Goal: Understand process/instructions

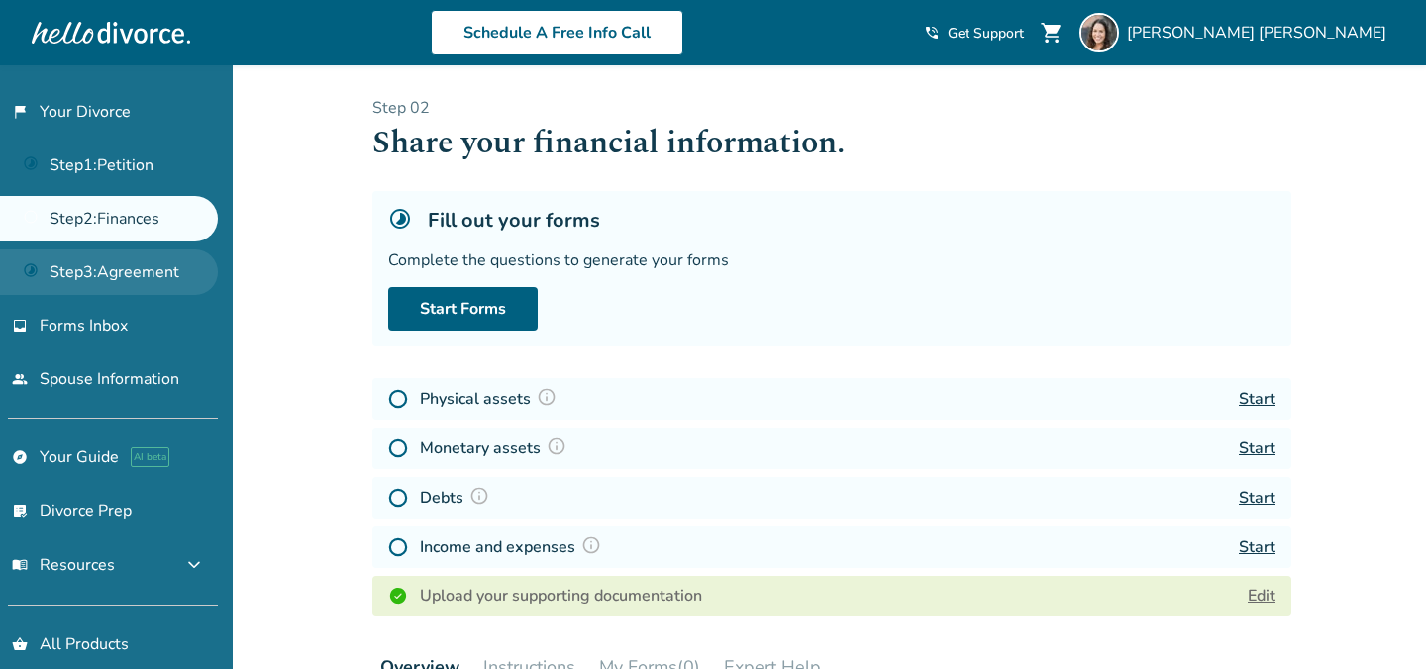
click at [125, 280] on link "Step 3 : Agreement" at bounding box center [109, 273] width 218 height 46
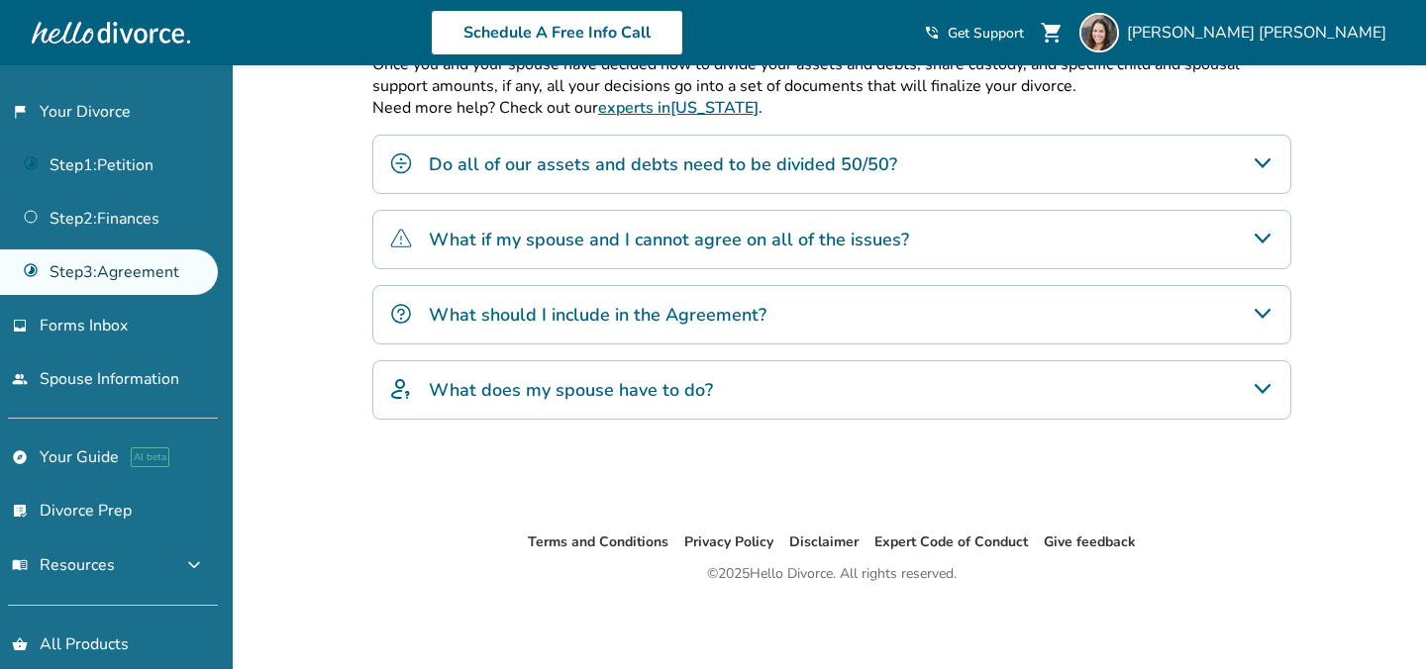
scroll to position [524, 0]
click at [777, 387] on div "What does my spouse have to do?" at bounding box center [831, 389] width 919 height 59
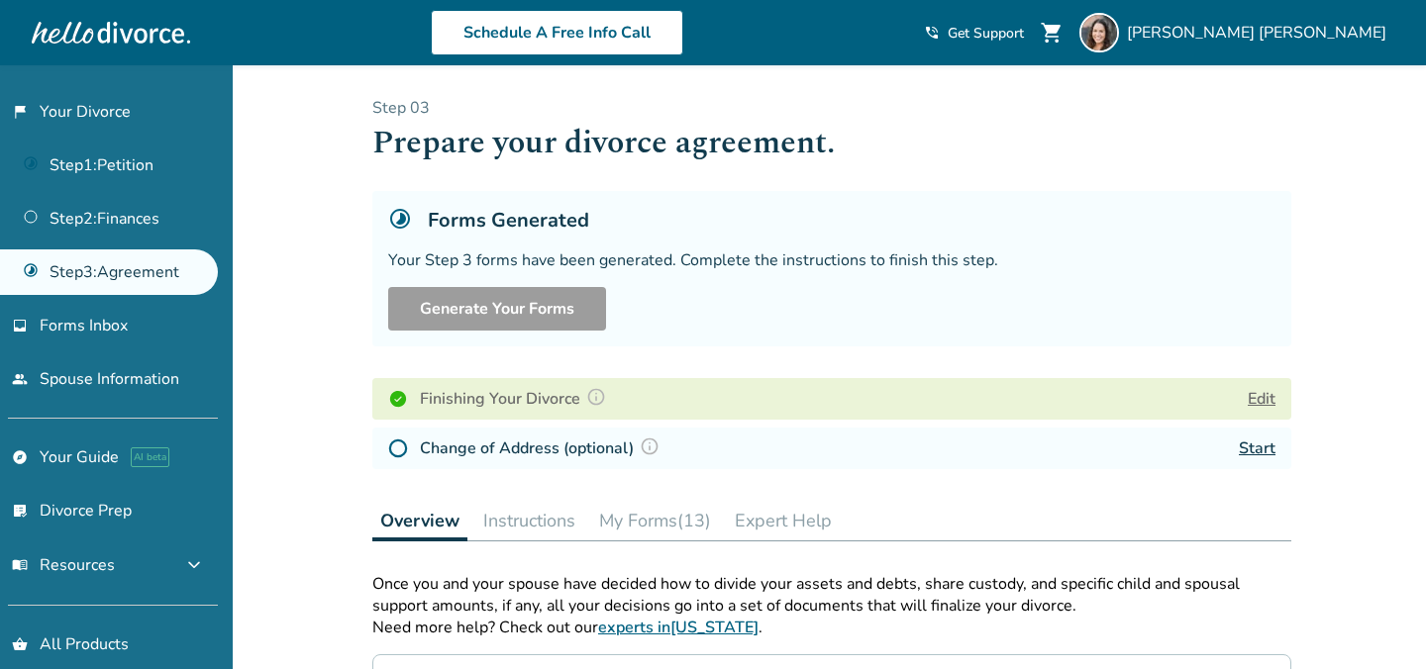
scroll to position [0, 0]
click at [524, 522] on button "Instructions" at bounding box center [529, 521] width 108 height 40
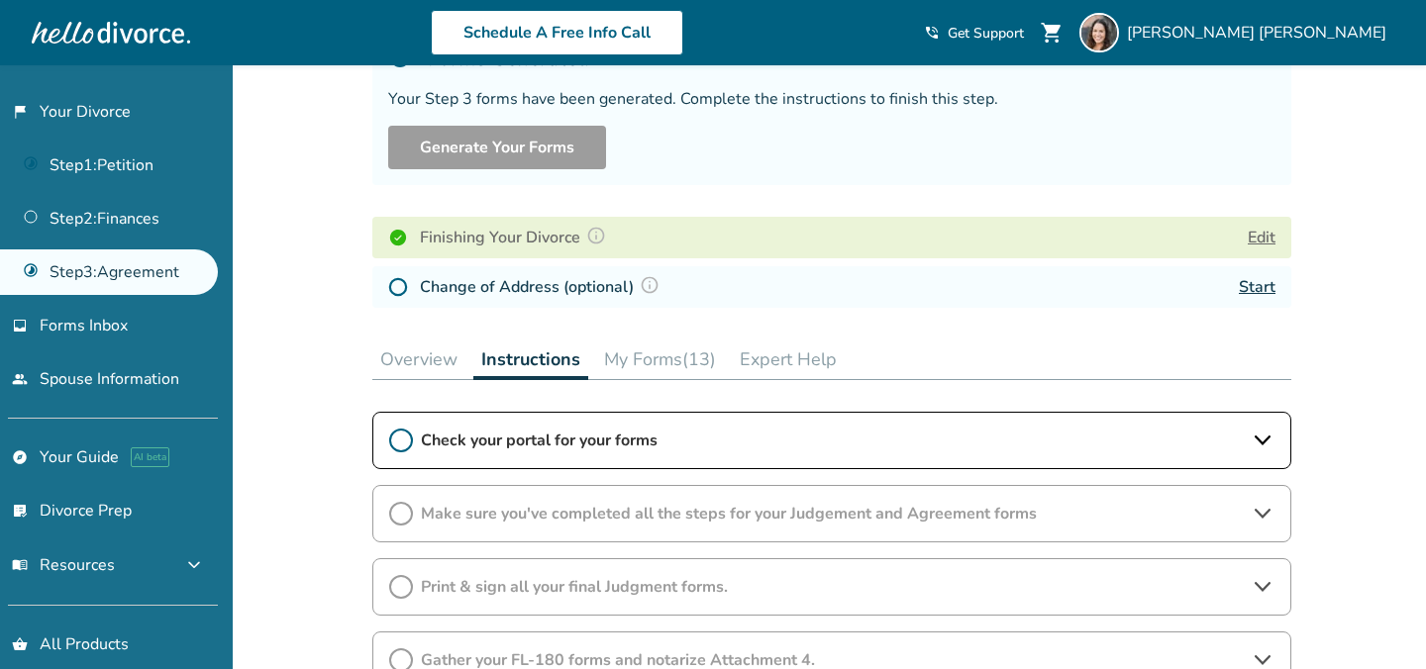
scroll to position [165, 0]
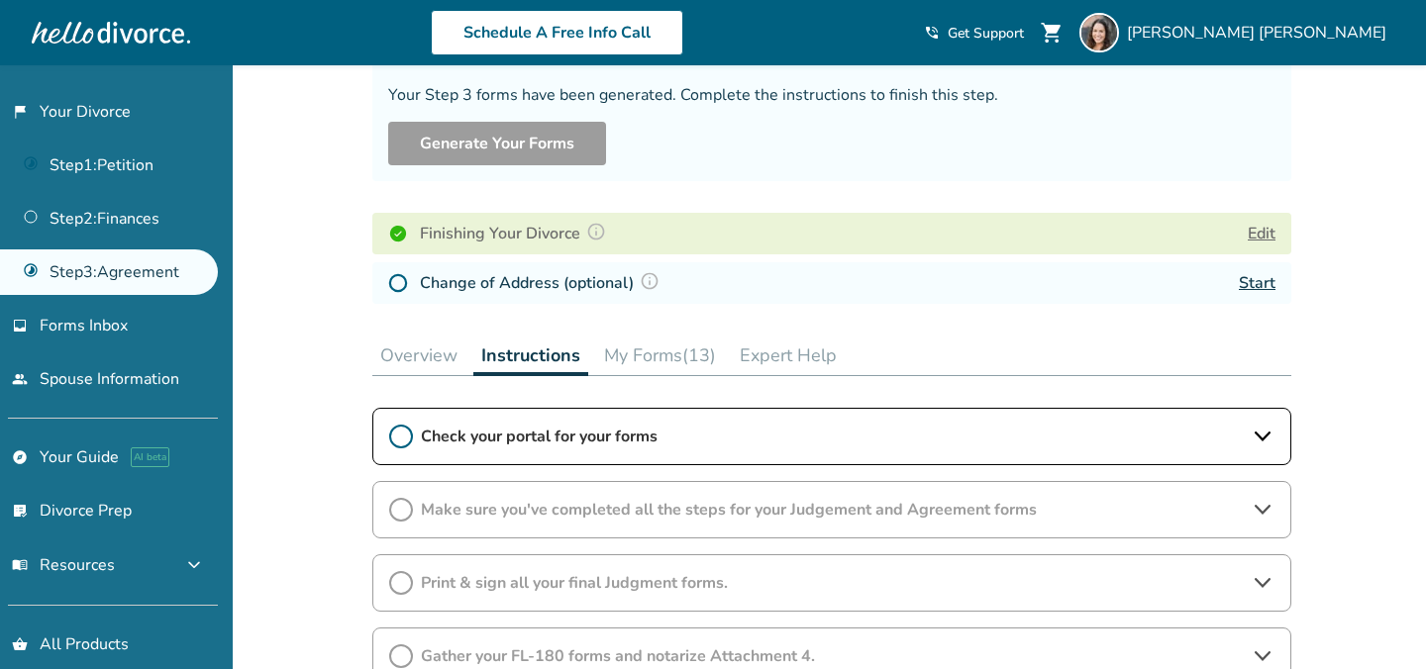
click at [613, 441] on span "Check your portal for your forms" at bounding box center [832, 437] width 822 height 22
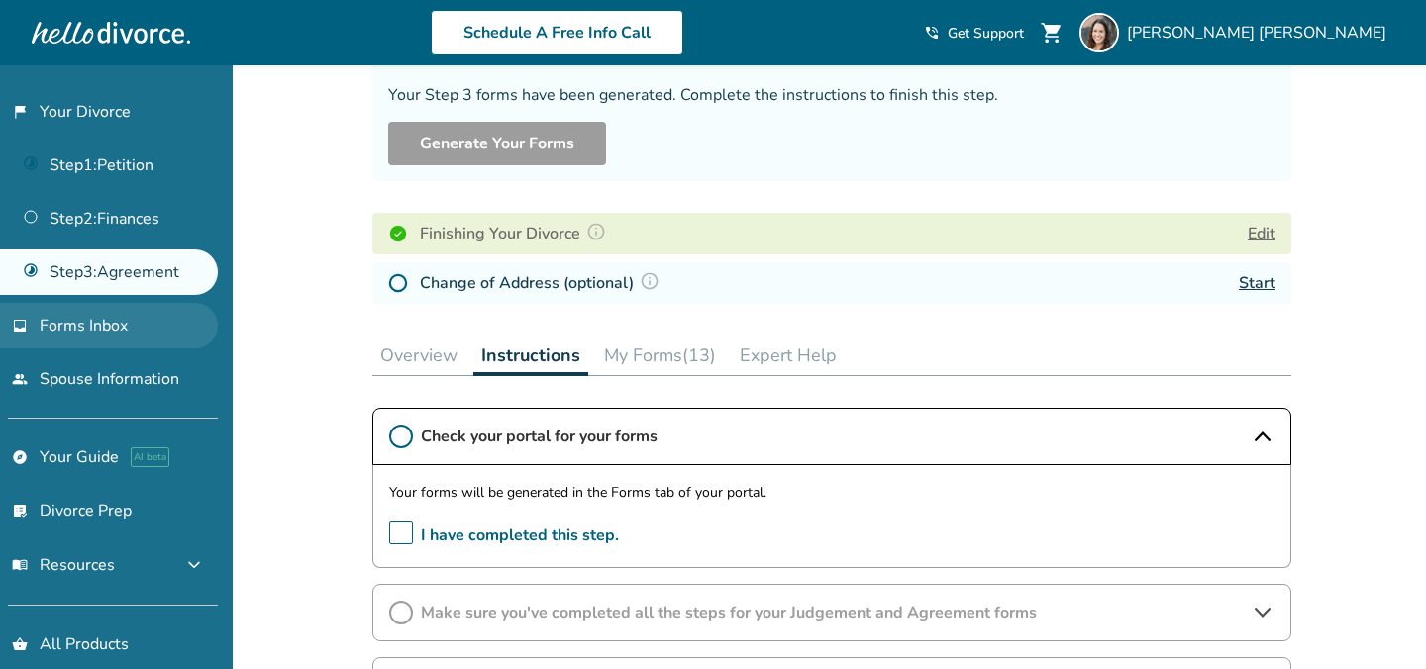
click at [101, 328] on span "Forms Inbox" at bounding box center [84, 326] width 88 height 22
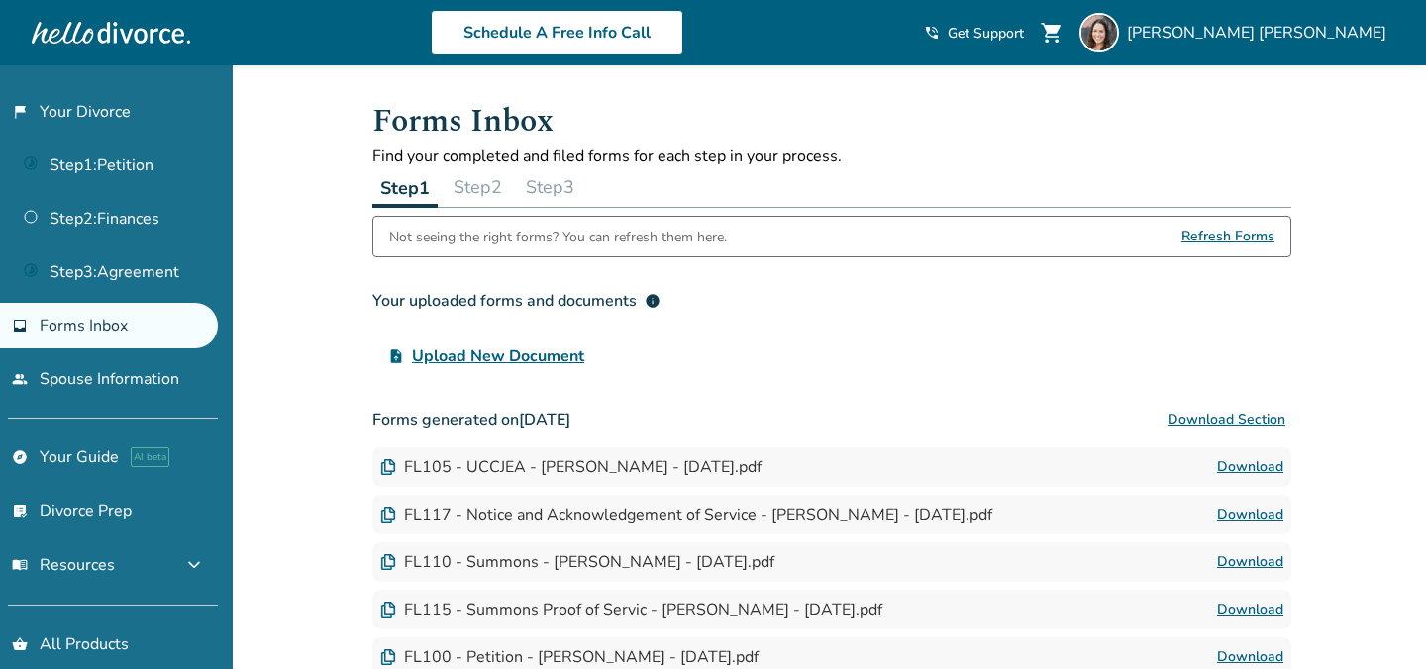
click at [565, 193] on button "Step 3" at bounding box center [550, 187] width 64 height 40
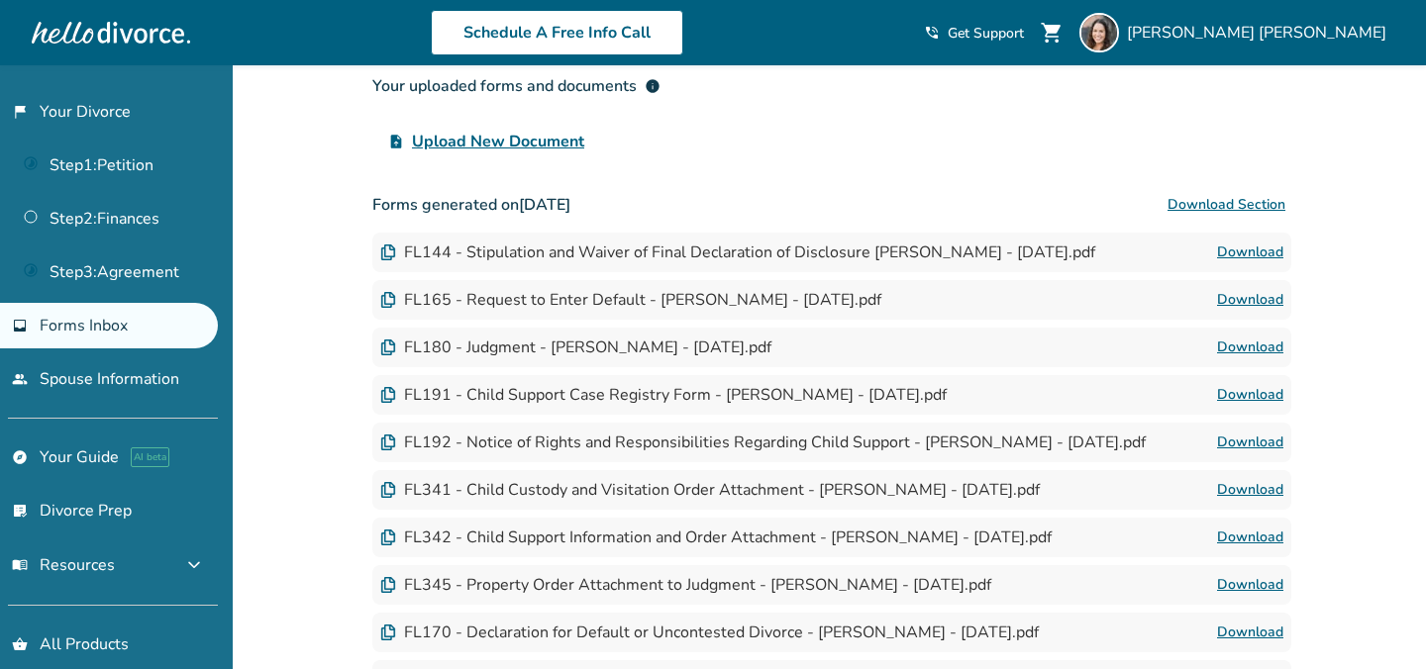
scroll to position [214, 0]
click at [1236, 209] on button "Download Section" at bounding box center [1226, 206] width 130 height 40
click at [1221, 206] on button "Download Section" at bounding box center [1226, 206] width 130 height 40
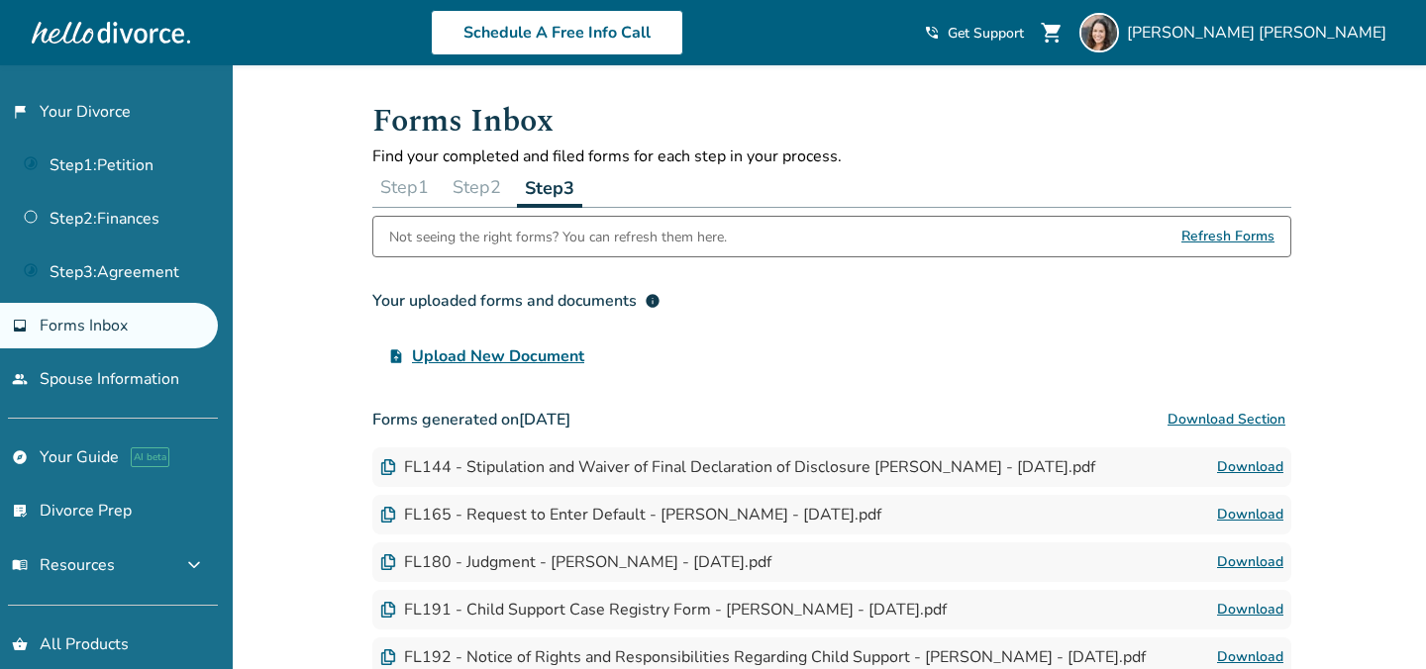
scroll to position [0, 0]
click at [129, 266] on link "Step 3 : Agreement" at bounding box center [109, 273] width 218 height 46
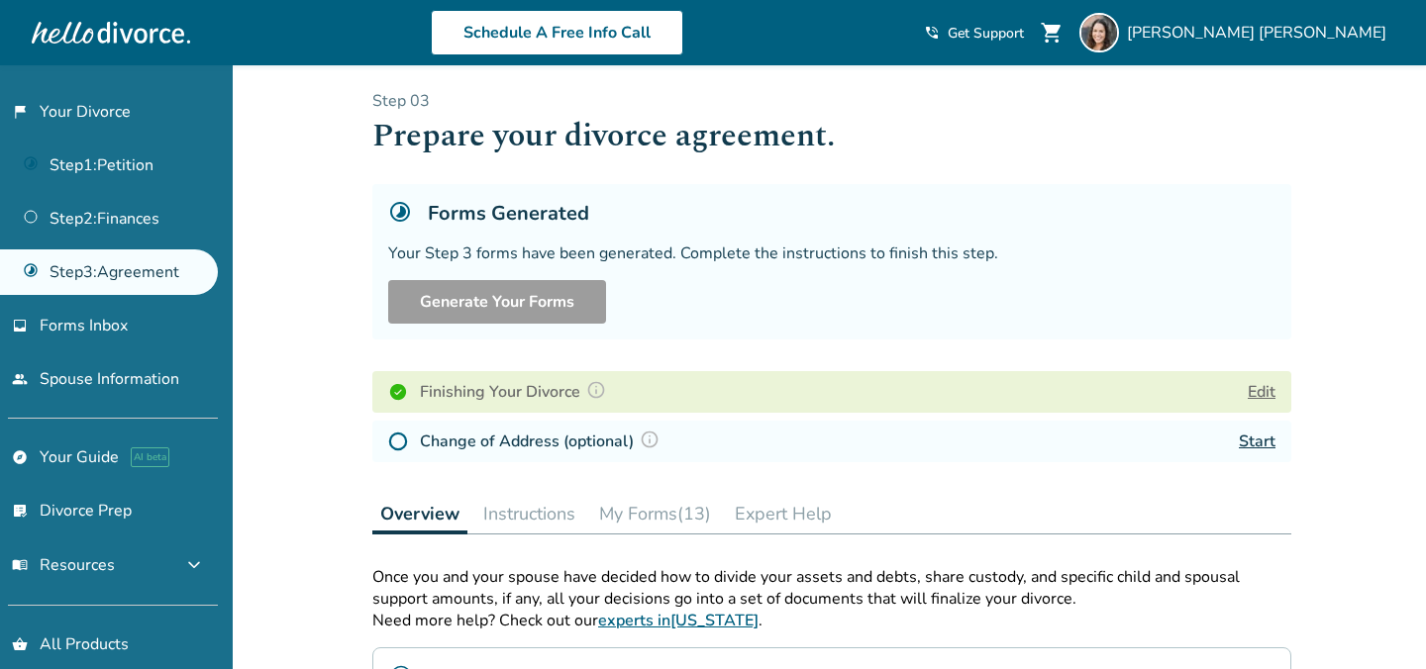
scroll to position [8, 0]
click at [547, 523] on button "Instructions" at bounding box center [529, 513] width 108 height 40
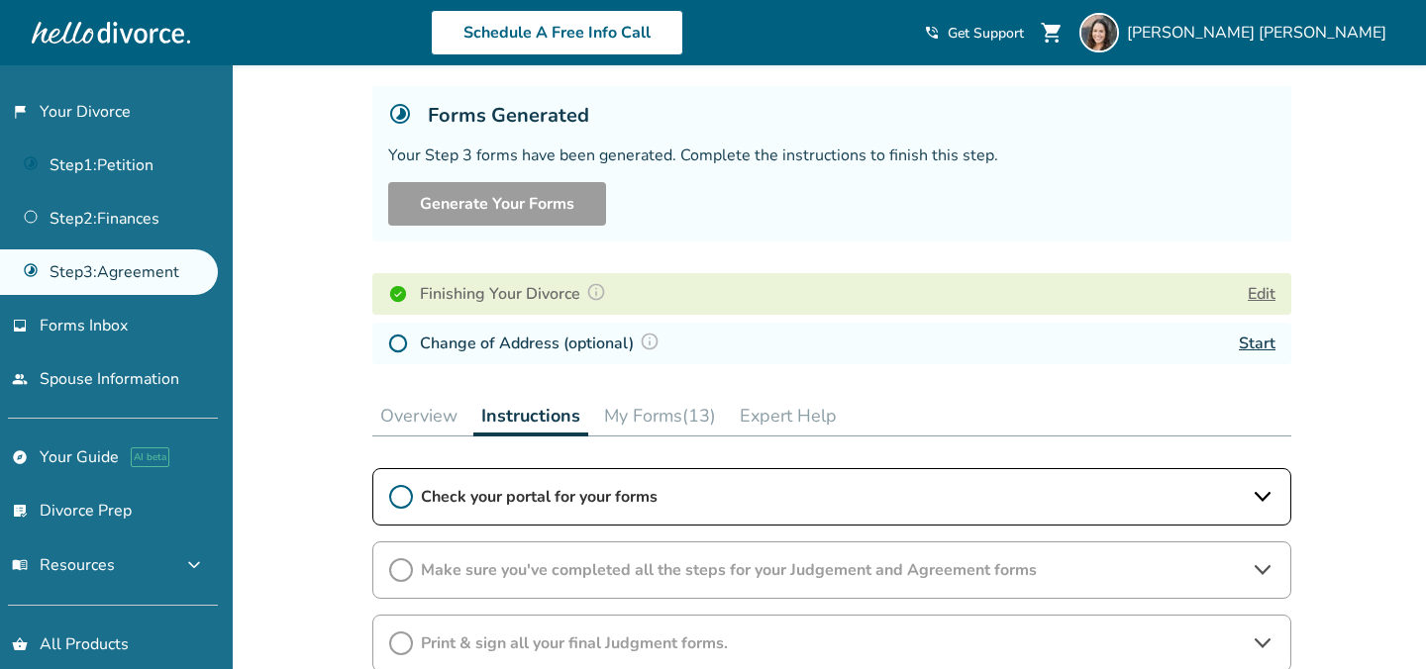
scroll to position [152, 0]
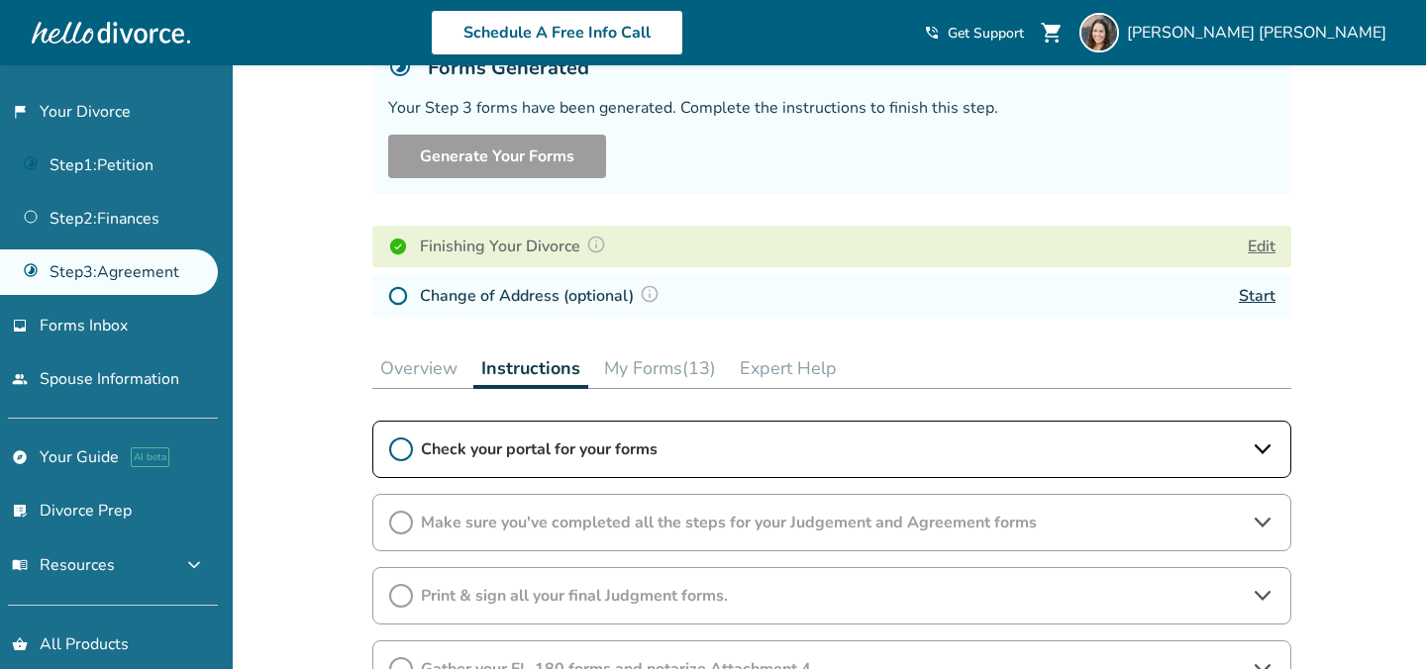
click at [405, 451] on icon at bounding box center [401, 450] width 24 height 24
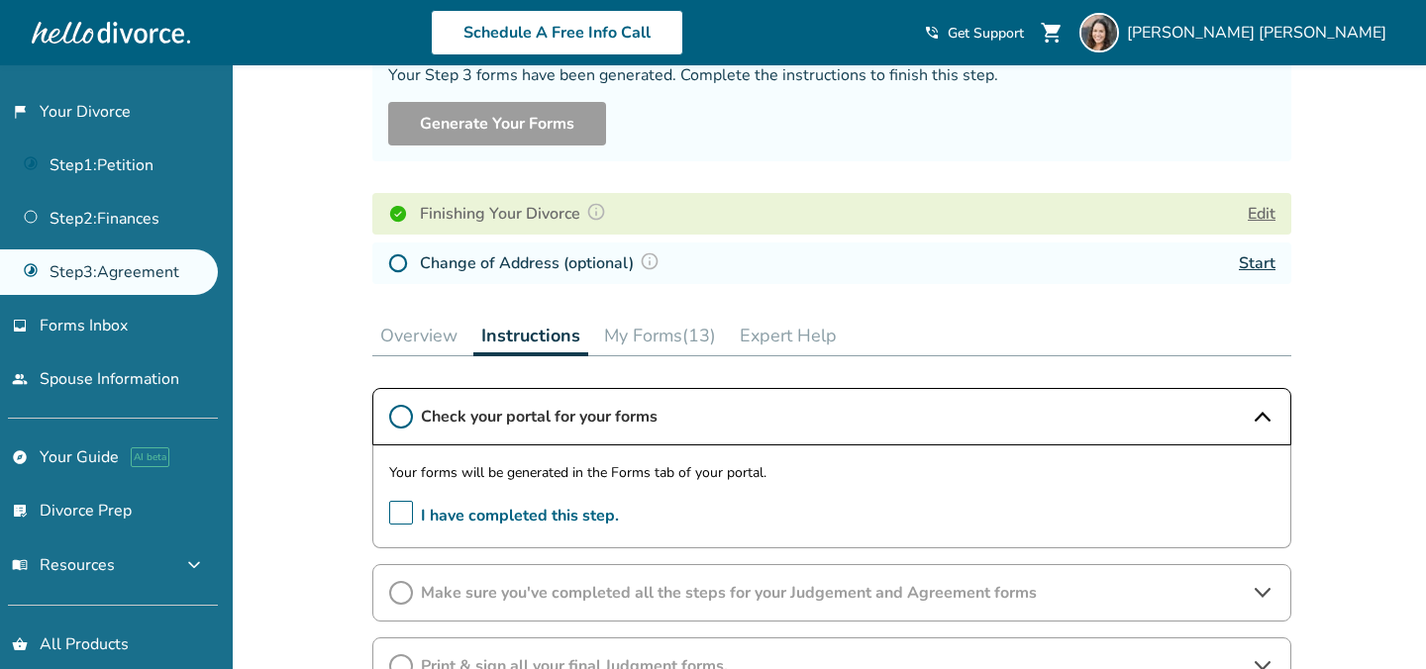
scroll to position [189, 0]
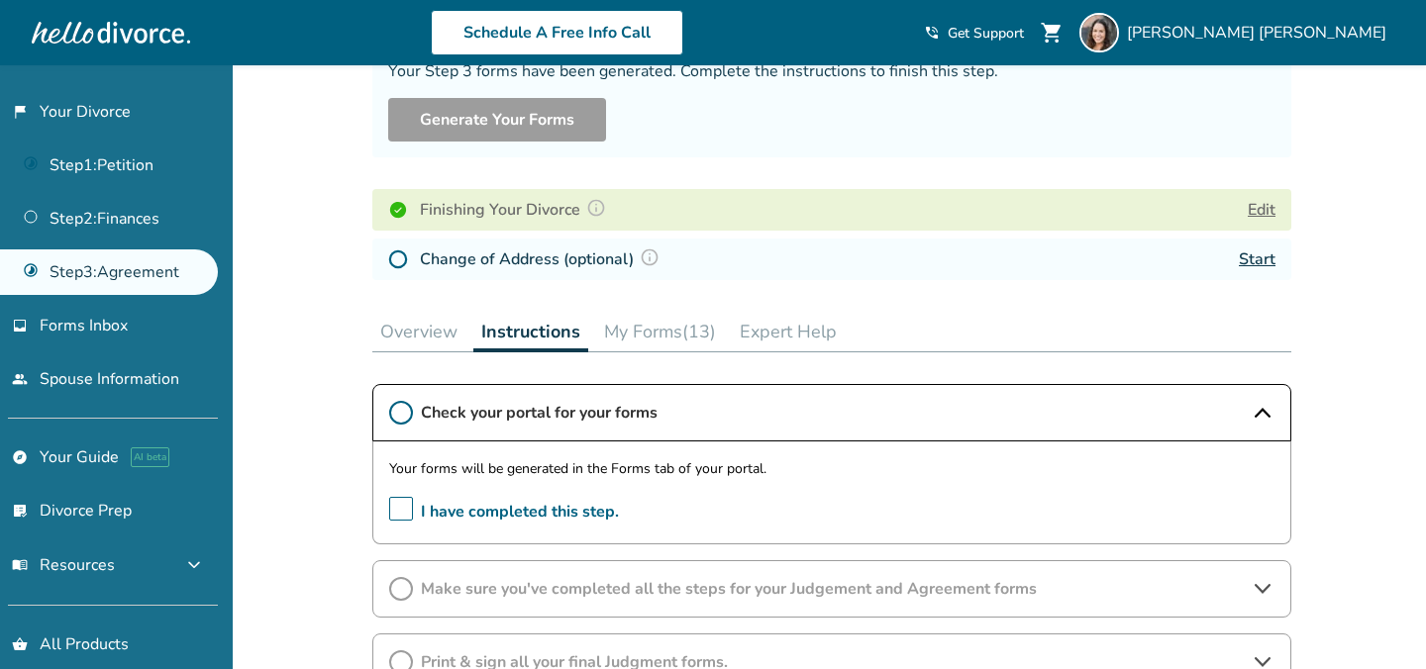
click at [404, 508] on span "I have completed this step." at bounding box center [504, 512] width 230 height 31
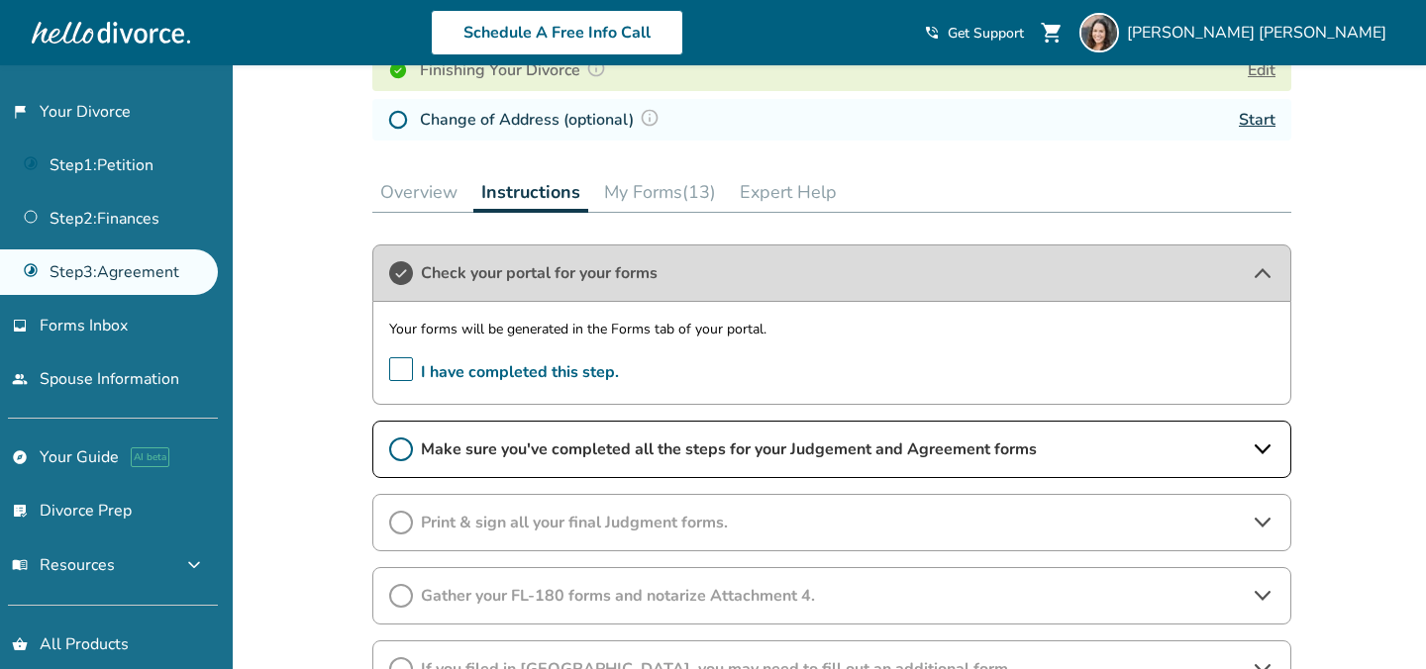
scroll to position [335, 0]
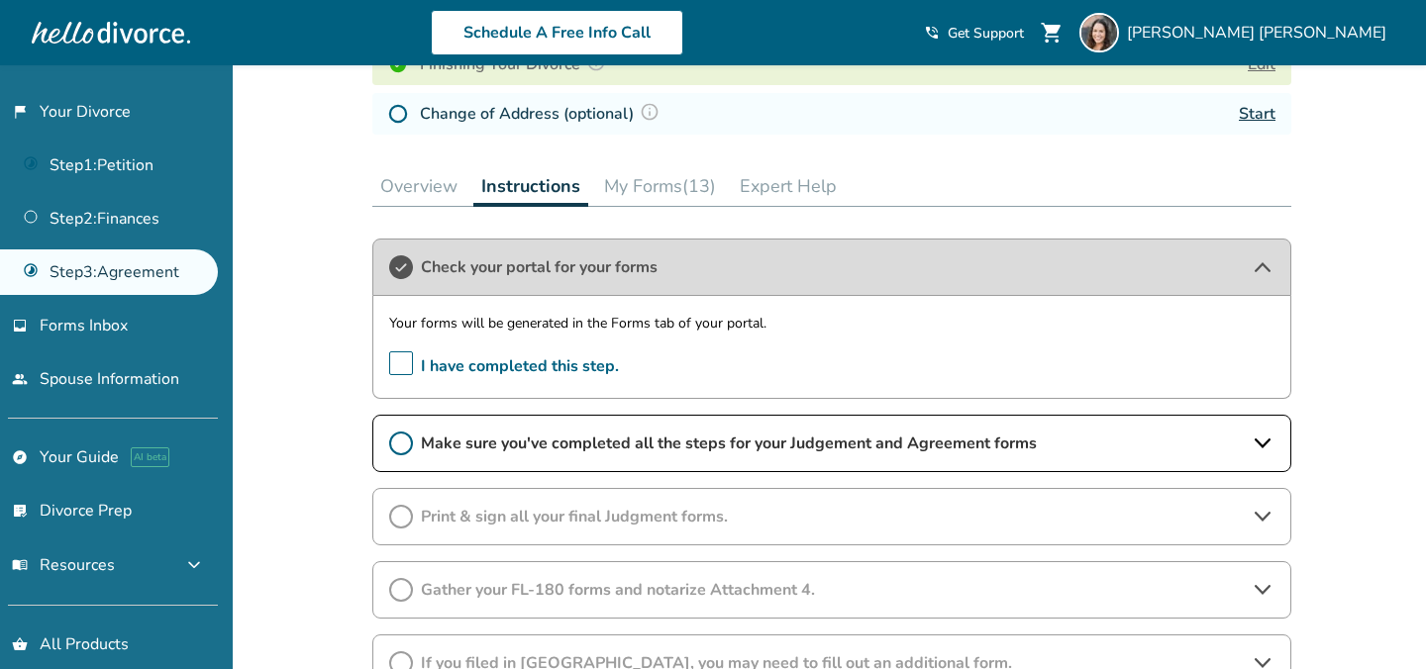
click at [545, 451] on span "Make sure you've completed all the steps for your Judgement and Agreement forms" at bounding box center [832, 444] width 822 height 22
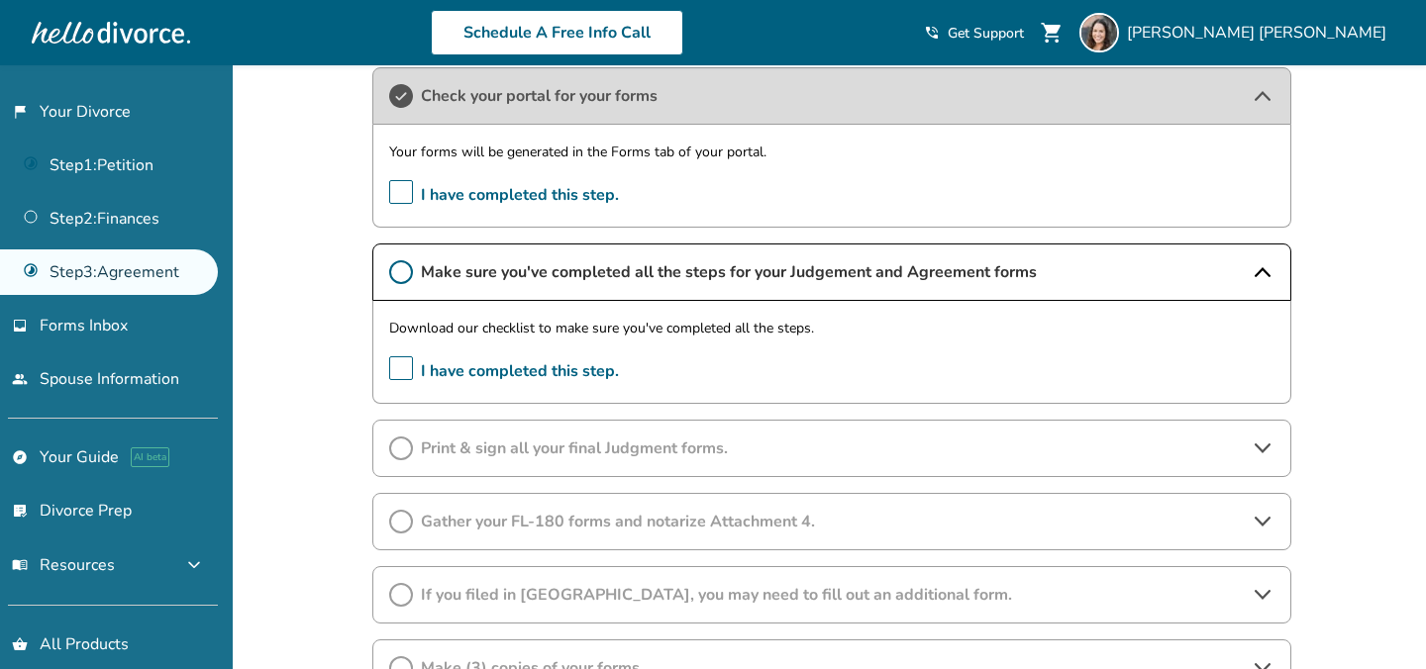
scroll to position [514, 0]
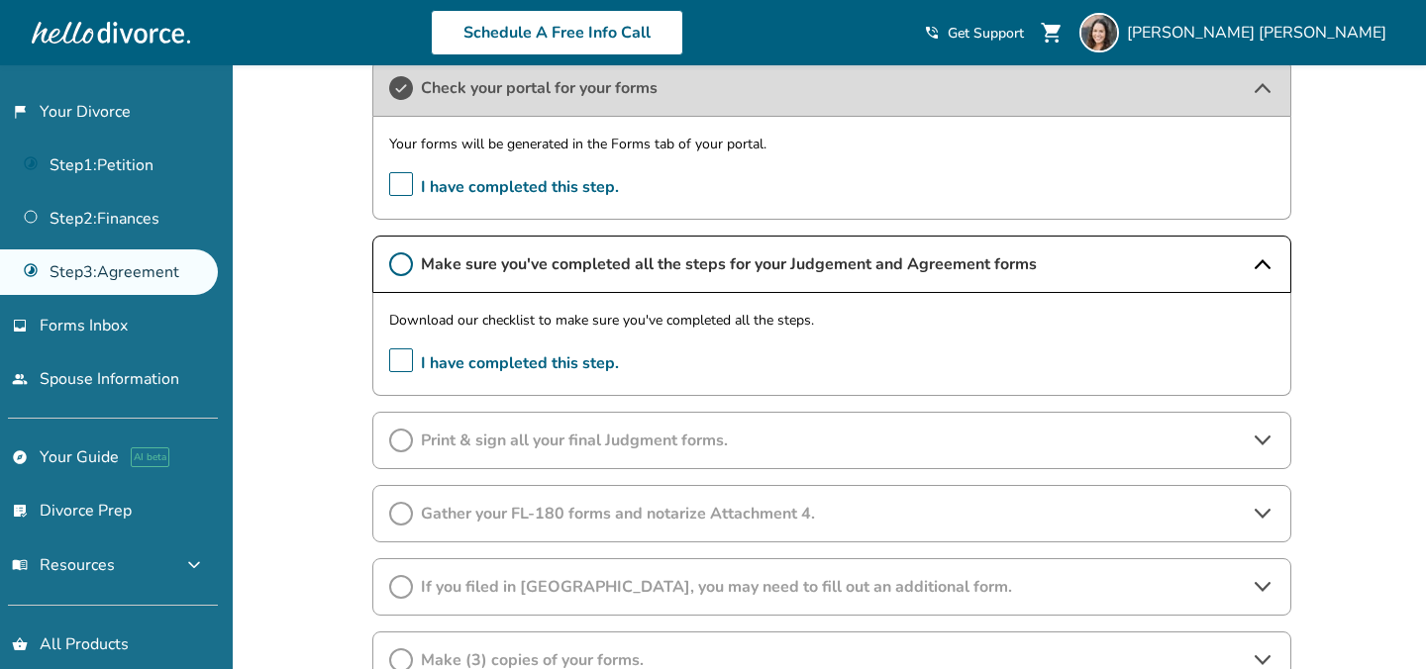
click at [592, 440] on span "Print & sign all your final Judgment forms." at bounding box center [832, 441] width 822 height 22
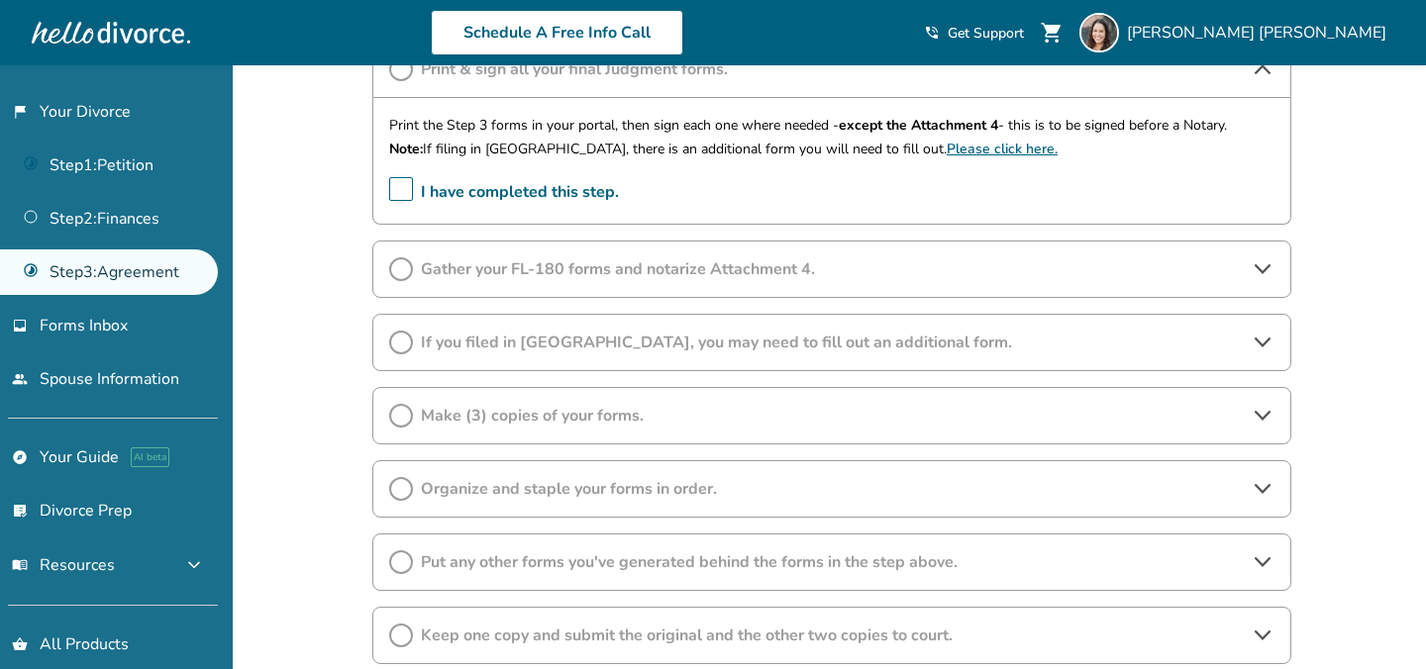
scroll to position [893, 0]
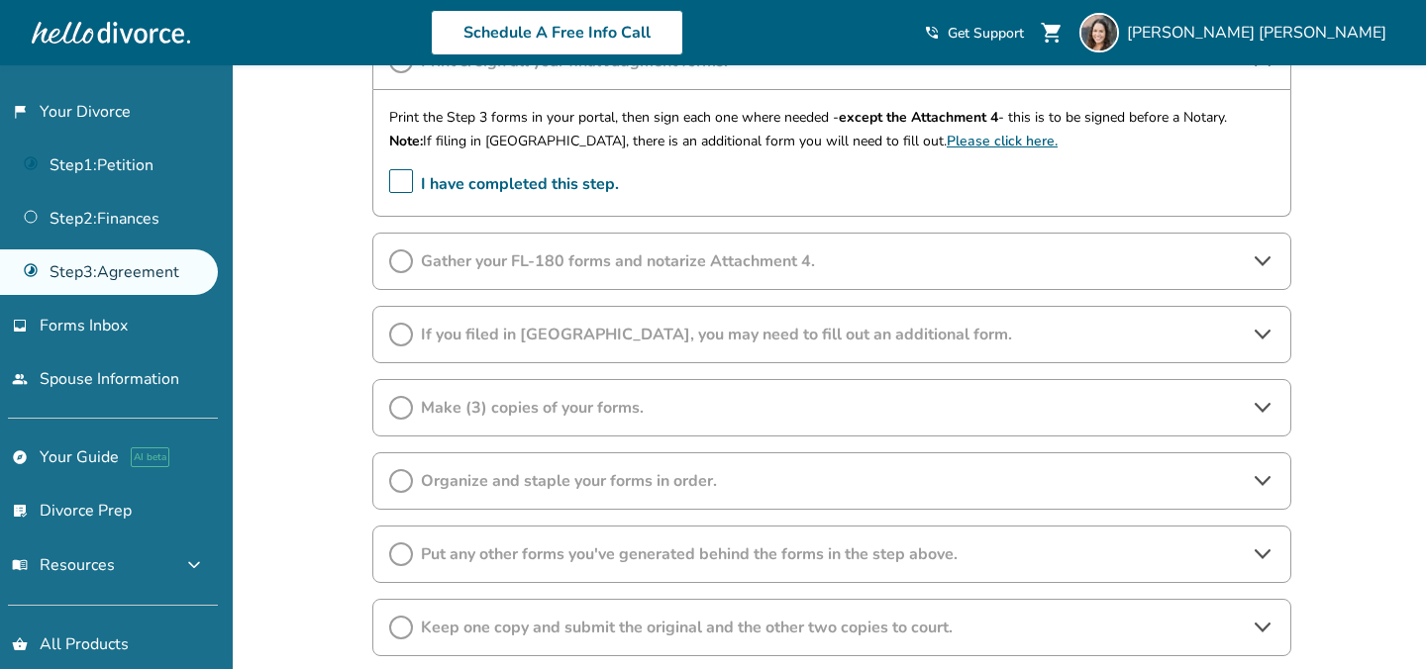
click at [652, 266] on span "Gather your FL-180 forms and notarize Attachment 4." at bounding box center [832, 262] width 822 height 22
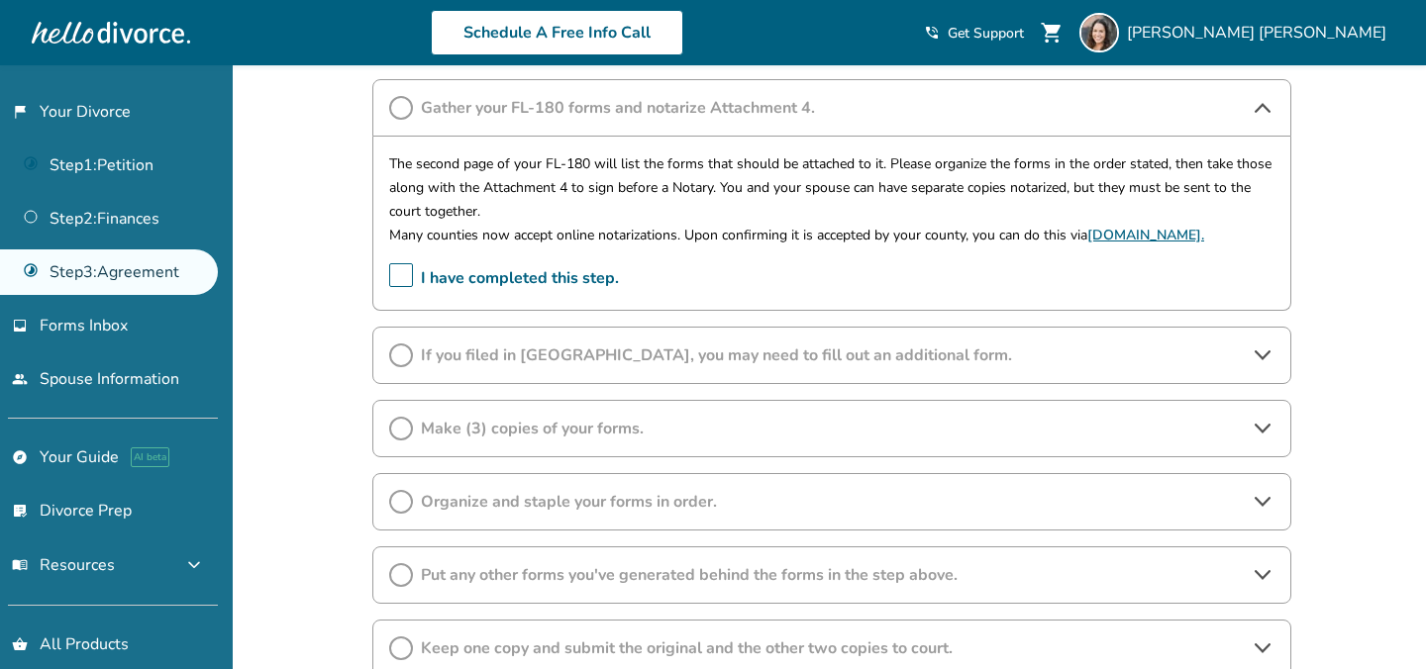
scroll to position [1056, 0]
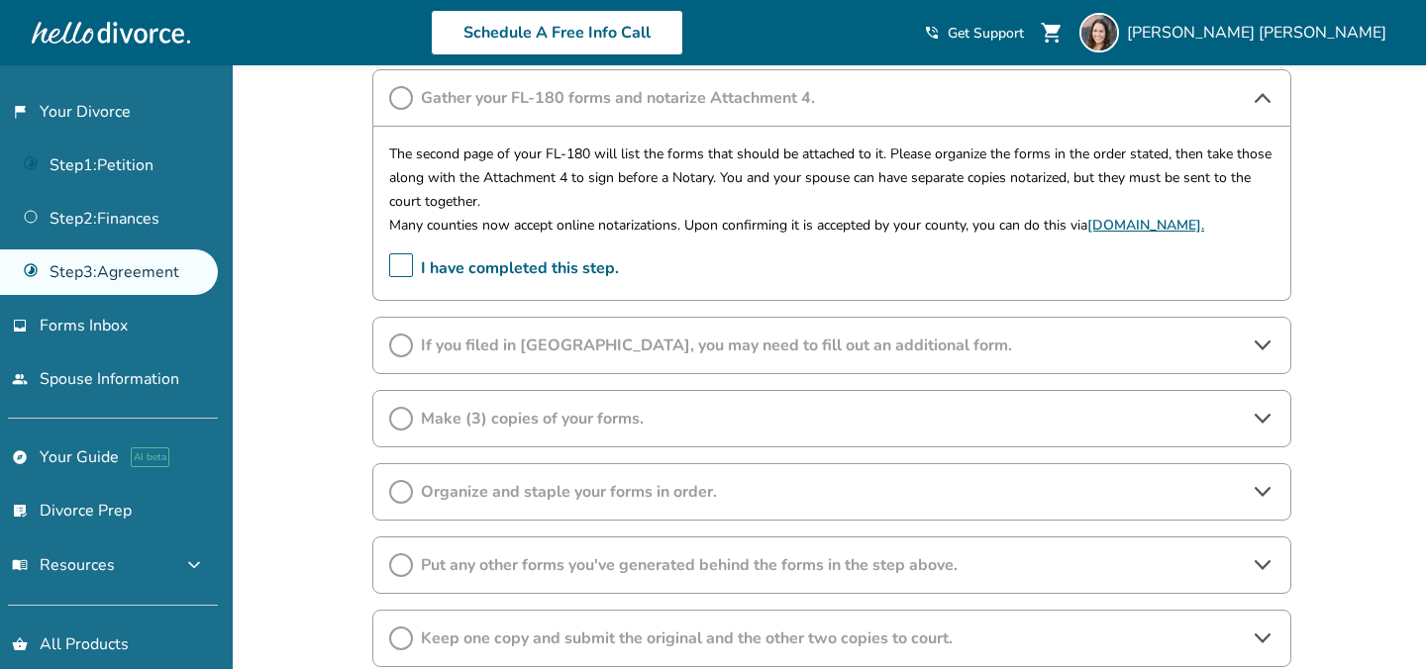
click at [646, 350] on span "If you filed in [GEOGRAPHIC_DATA], you may need to fill out an additional form." at bounding box center [832, 346] width 822 height 22
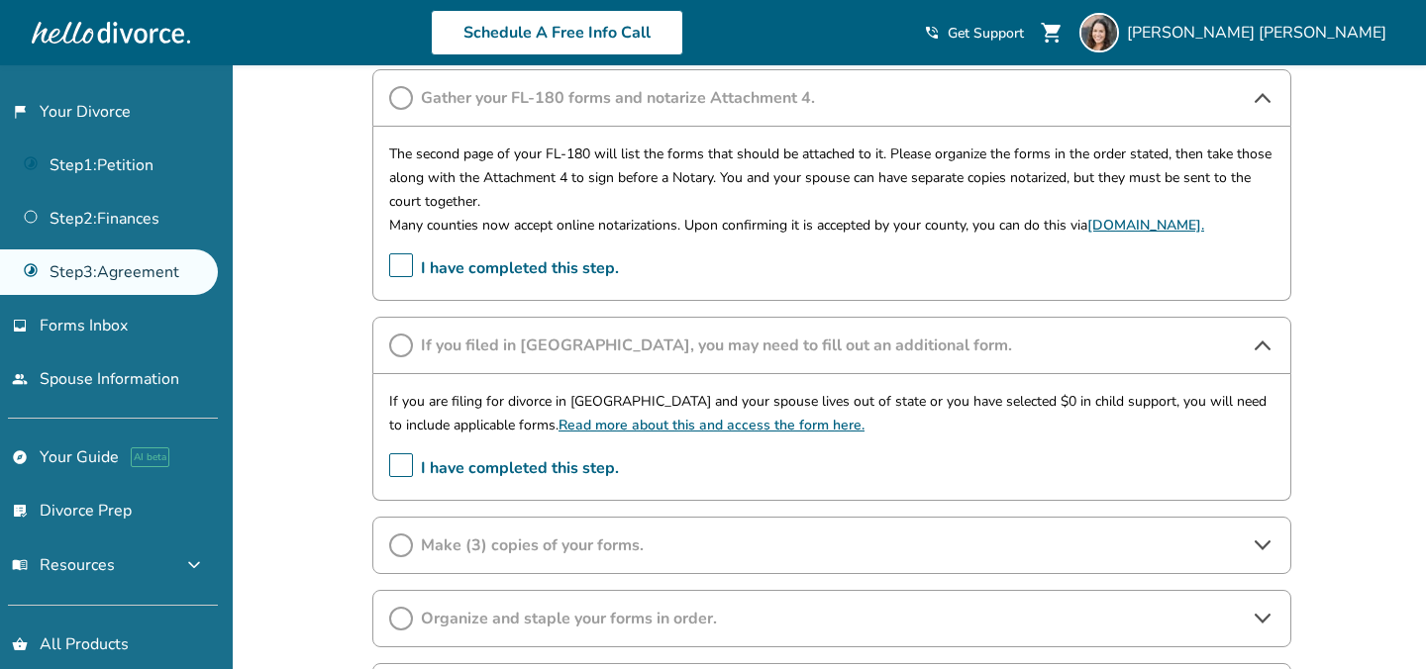
click at [670, 434] on link "Read more about this and access the form here." at bounding box center [711, 425] width 306 height 19
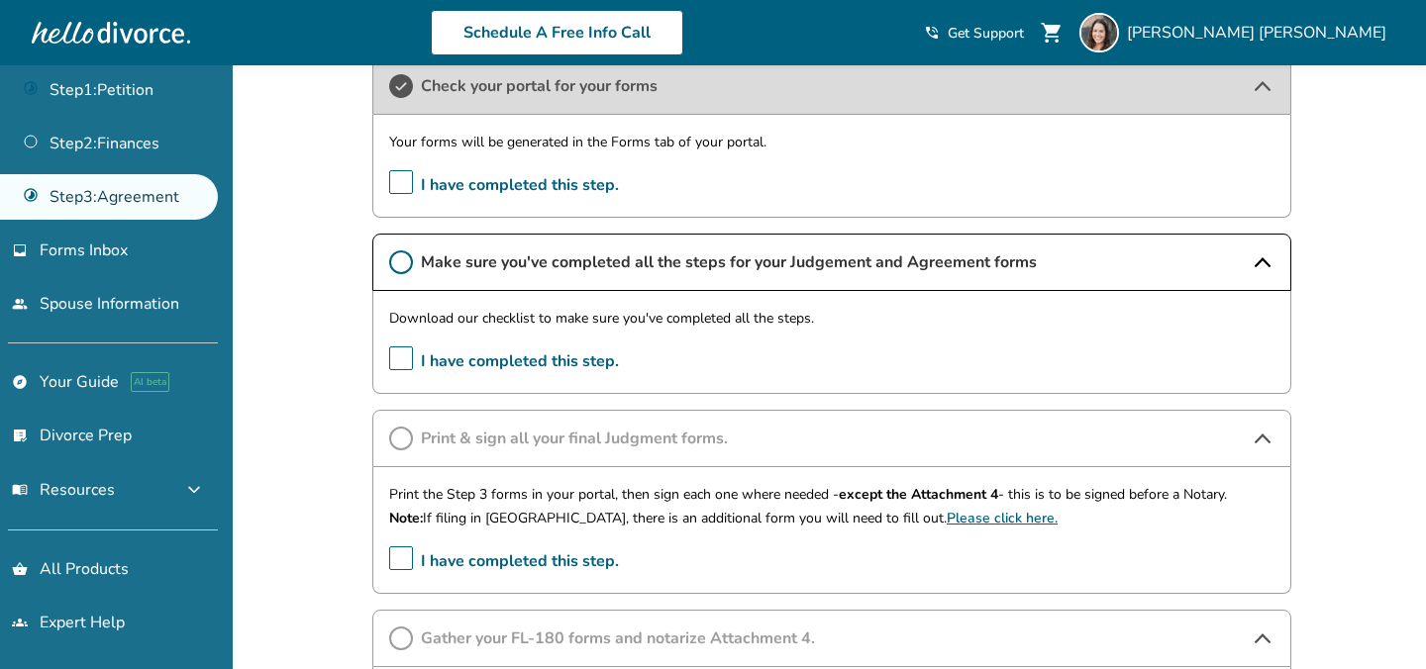
scroll to position [75, 0]
click at [161, 495] on button "menu_book Resources expand_more" at bounding box center [109, 490] width 218 height 48
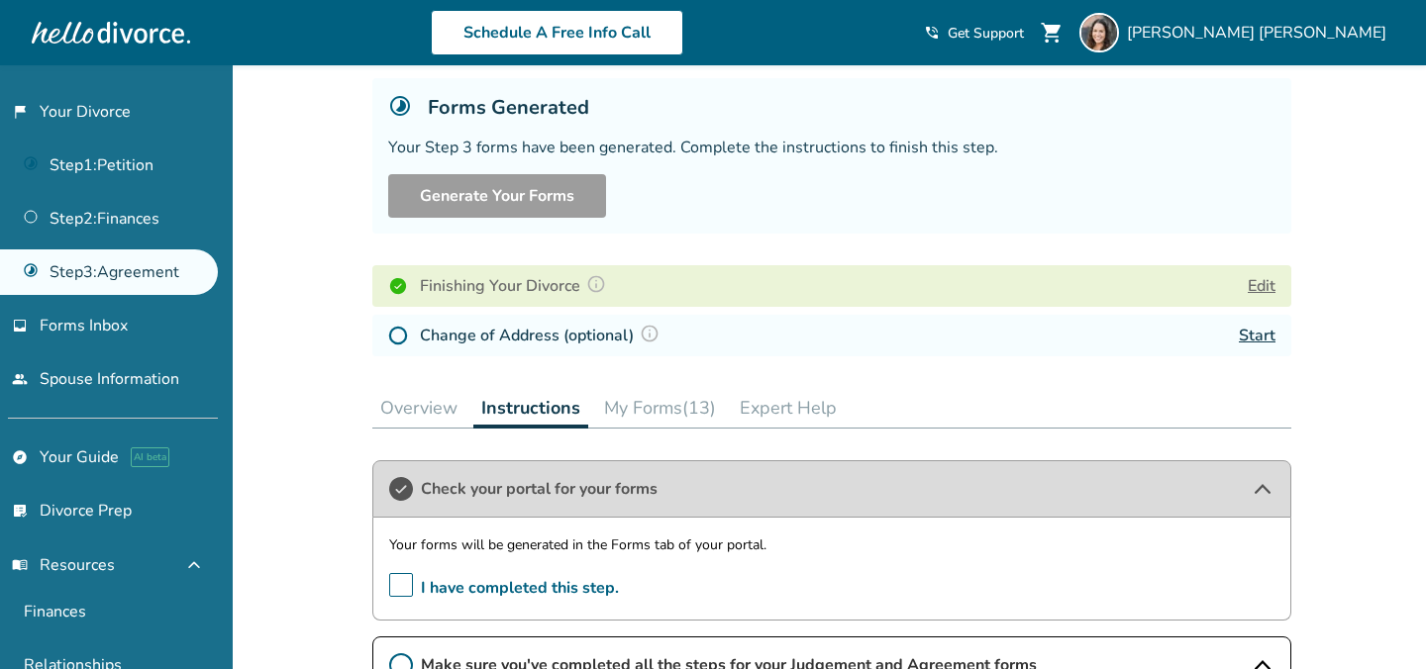
scroll to position [112, 0]
click at [671, 413] on button "My Forms (13)" at bounding box center [660, 409] width 128 height 40
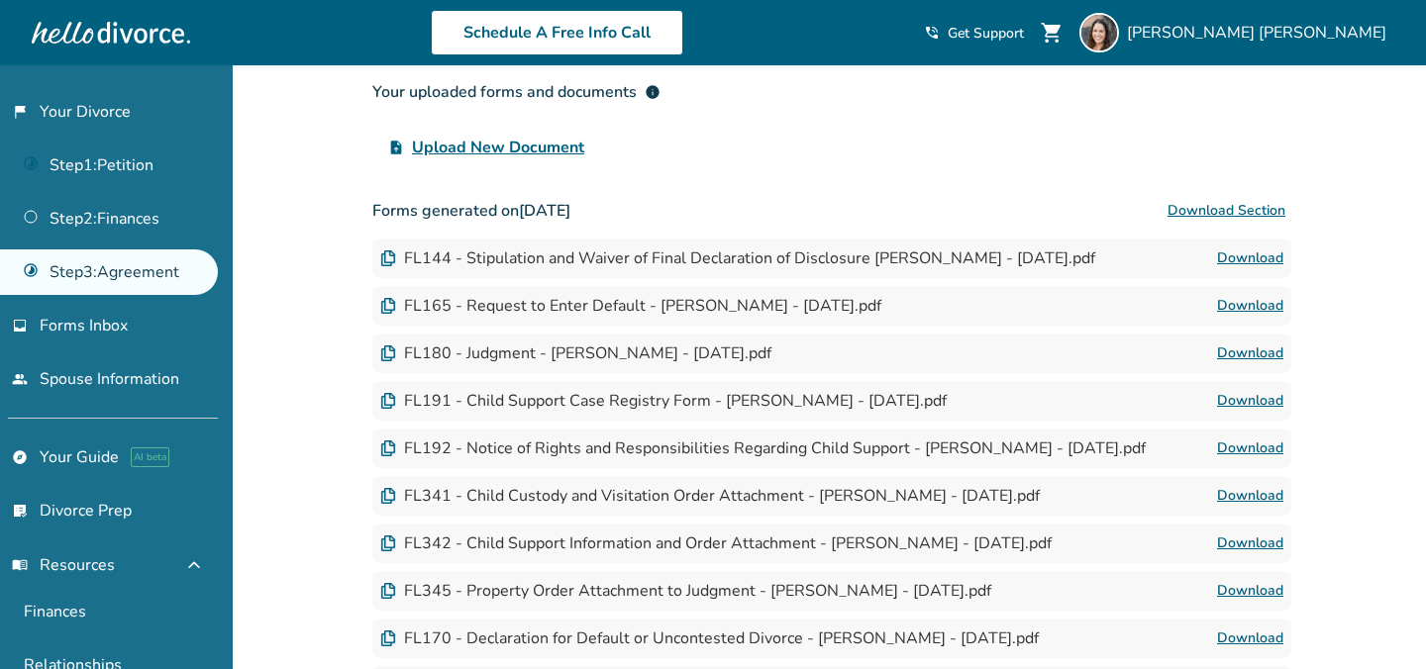
scroll to position [568, 0]
click at [1234, 344] on link "Download" at bounding box center [1250, 352] width 66 height 24
